Goal: Information Seeking & Learning: Find specific fact

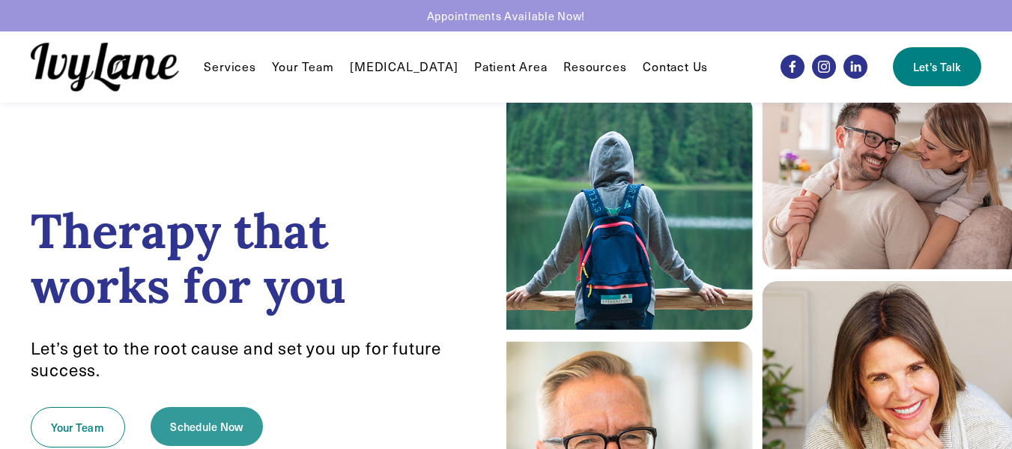
click at [196, 434] on link "Schedule Now" at bounding box center [207, 426] width 113 height 39
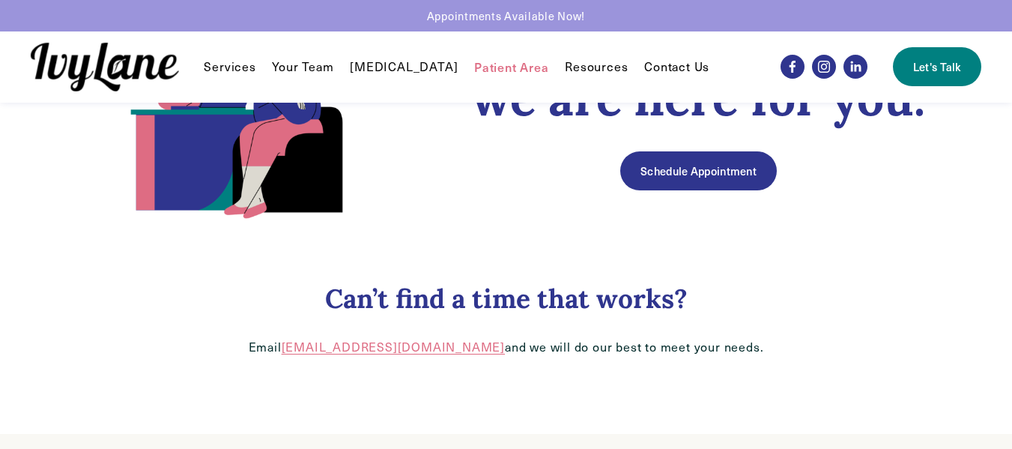
scroll to position [155, 0]
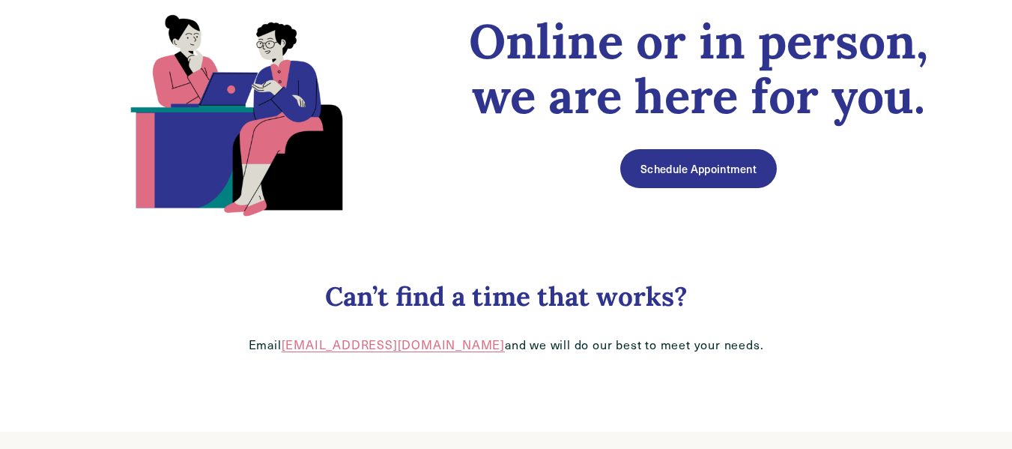
click at [740, 176] on link "Schedule Appointment" at bounding box center [698, 168] width 156 height 39
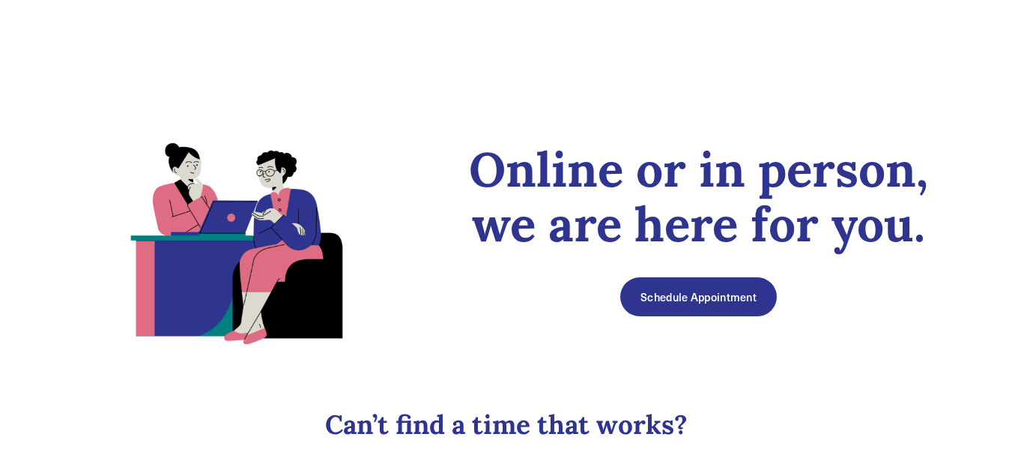
scroll to position [0, 0]
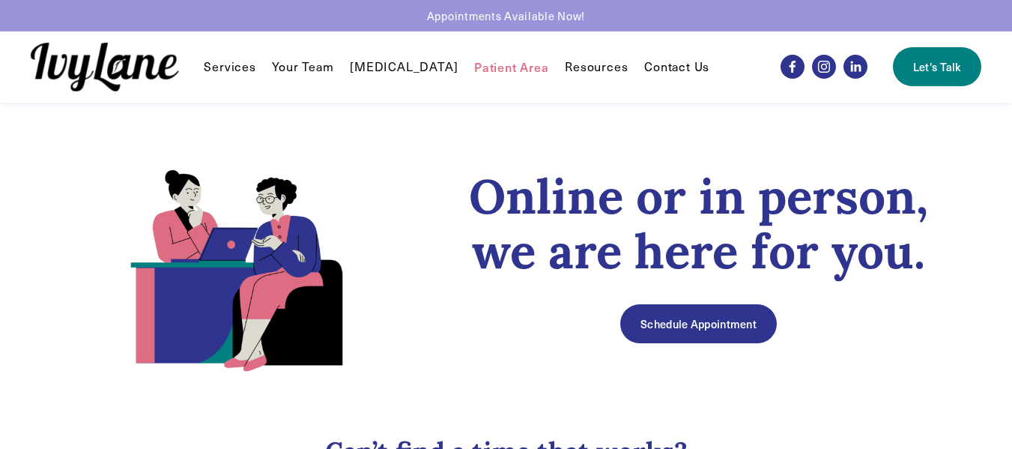
click at [476, 70] on link "Patient Area" at bounding box center [511, 67] width 75 height 18
click at [664, 64] on link "Contact Us" at bounding box center [676, 67] width 65 height 18
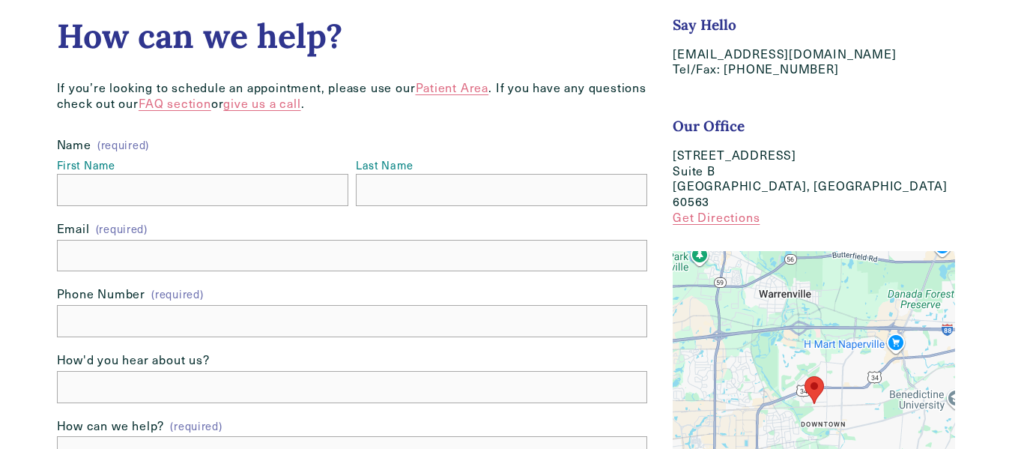
scroll to position [385, 0]
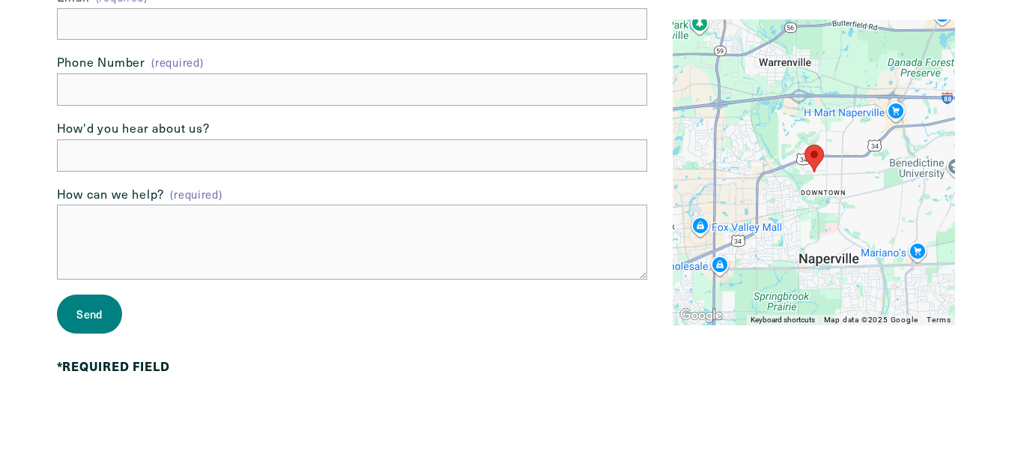
click at [992, 62] on div at bounding box center [506, 34] width 1012 height 839
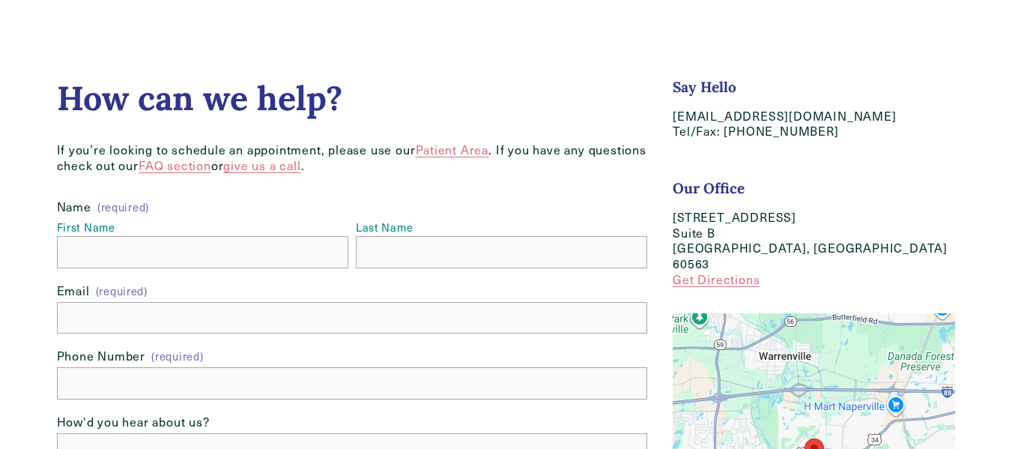
scroll to position [78, 0]
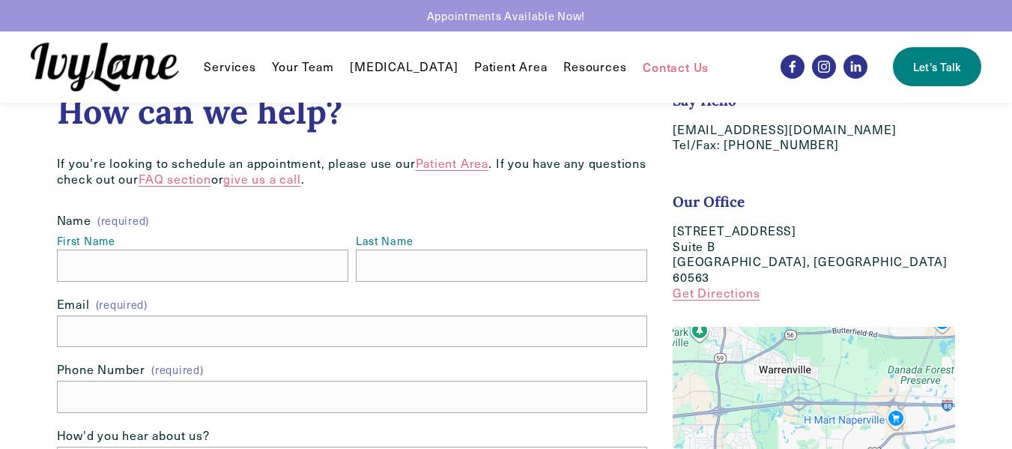
click at [187, 184] on link "FAQ section" at bounding box center [175, 179] width 73 height 16
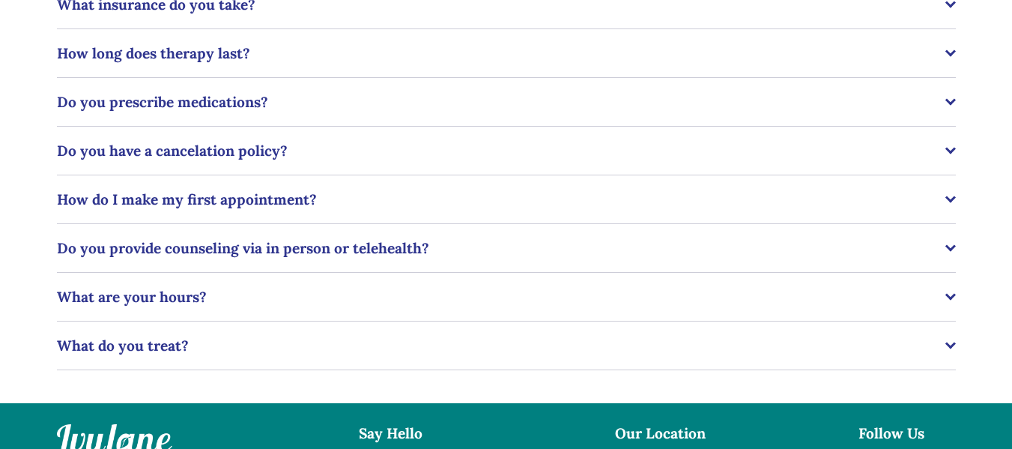
scroll to position [351, 0]
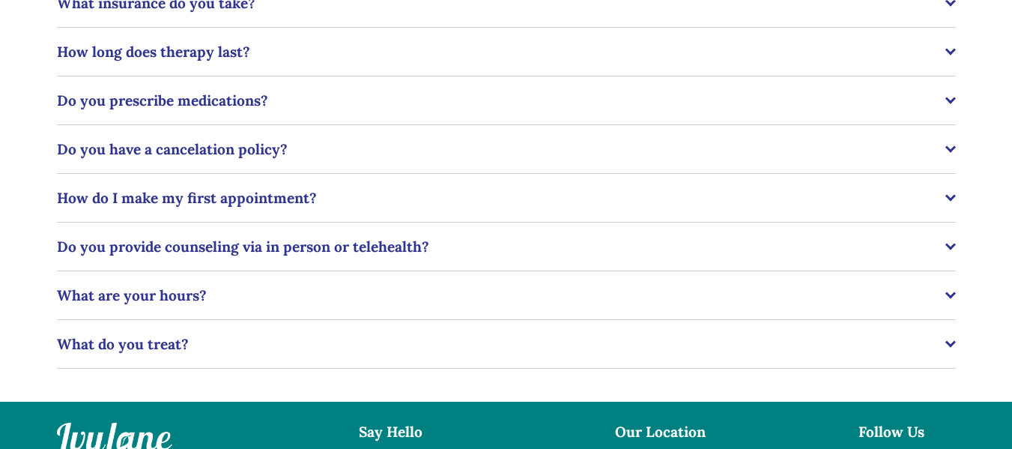
click at [316, 311] on button "What are your hours?" at bounding box center [506, 295] width 899 height 48
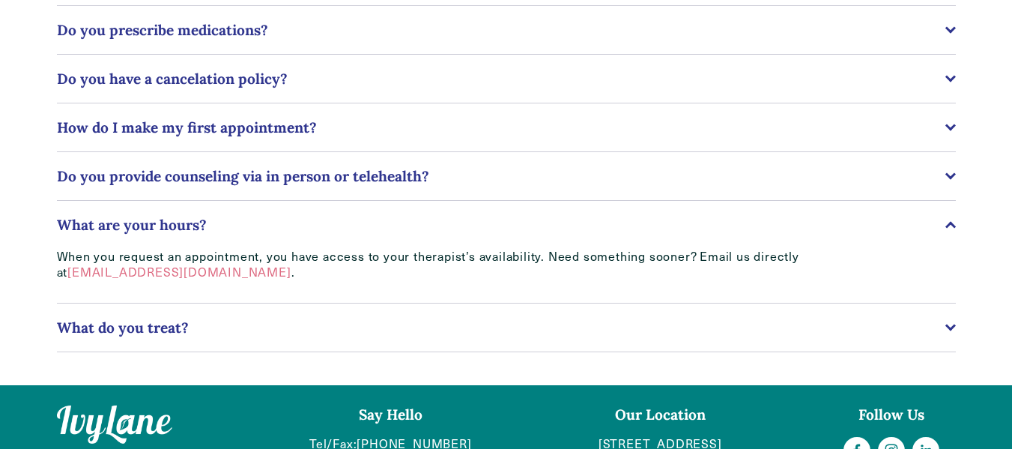
scroll to position [425, 0]
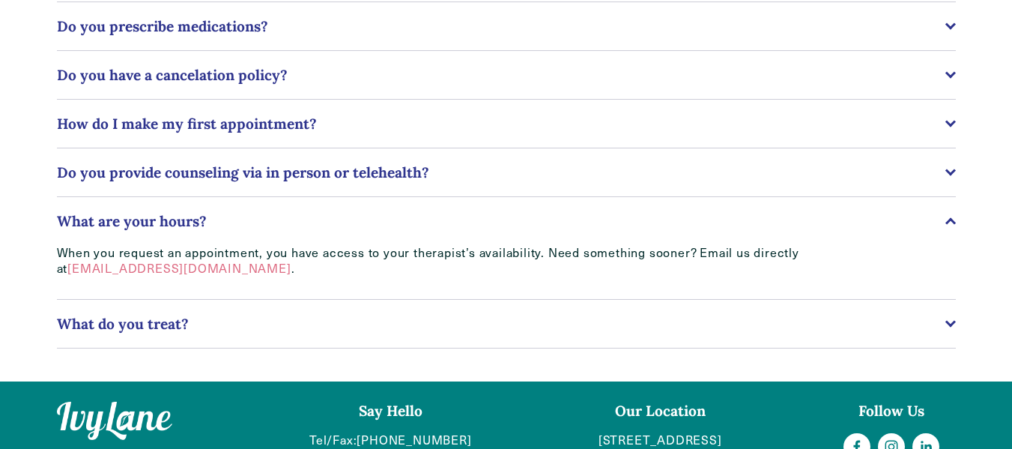
click at [270, 340] on button "What do you treat?" at bounding box center [506, 324] width 899 height 48
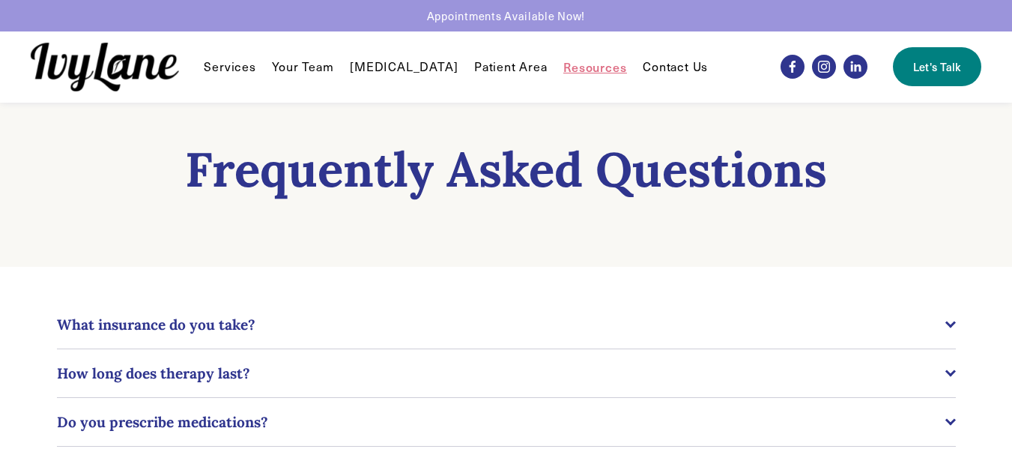
scroll to position [0, 0]
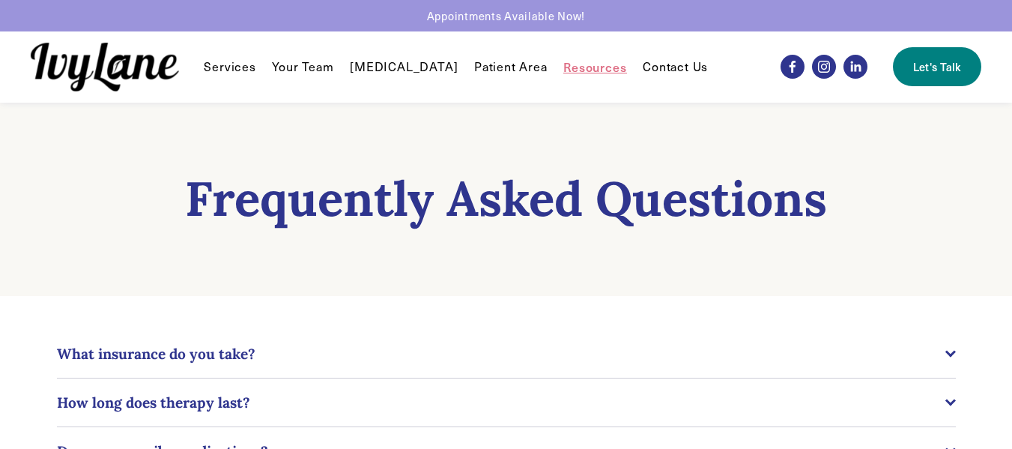
click at [480, 353] on span "What insurance do you take?" at bounding box center [501, 354] width 888 height 18
